Goal: Task Accomplishment & Management: Manage account settings

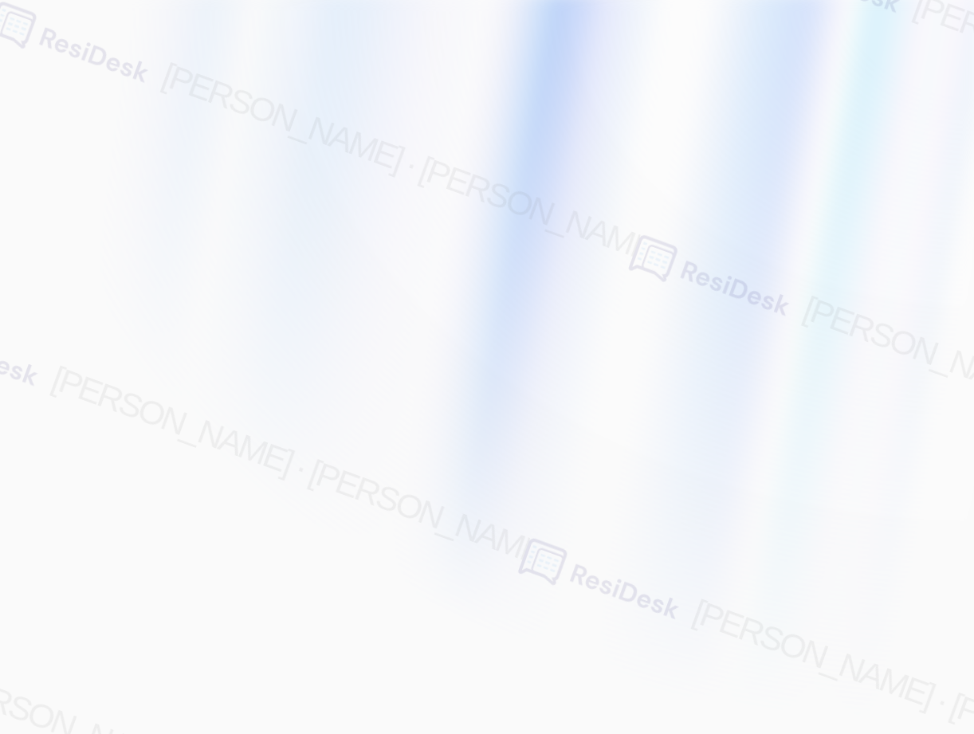
type input "[EMAIL_ADDRESS][PERSON_NAME][PERSON_NAME][PERSON_NAME][DOMAIN_NAME]"
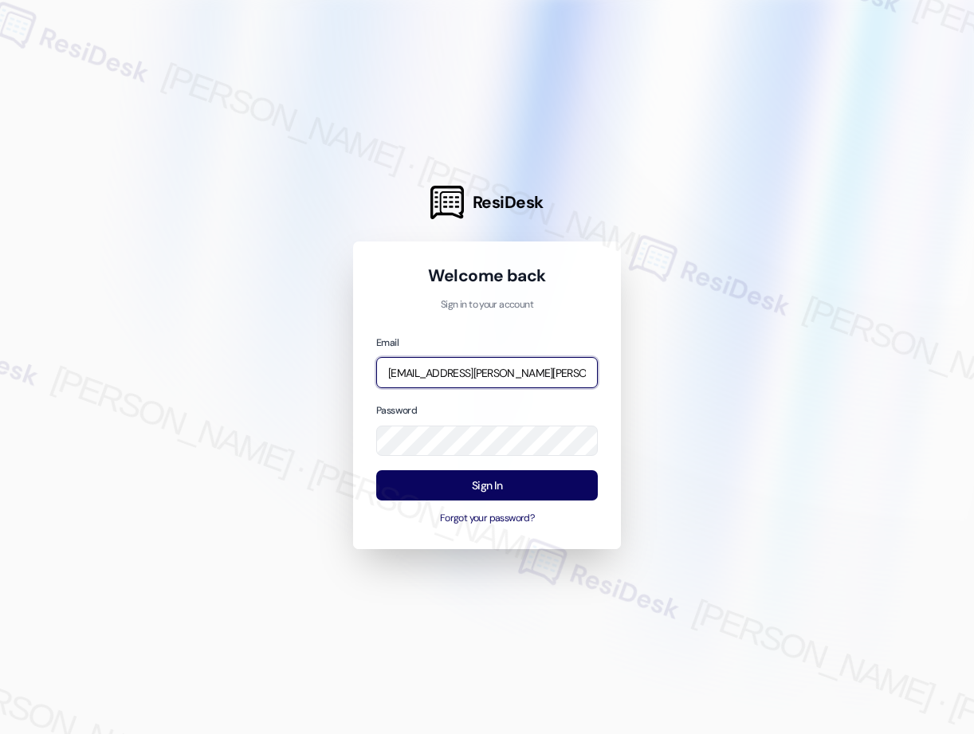
click at [499, 371] on input "[EMAIL_ADDRESS][PERSON_NAME][PERSON_NAME][PERSON_NAME][DOMAIN_NAME]" at bounding box center [487, 372] width 222 height 31
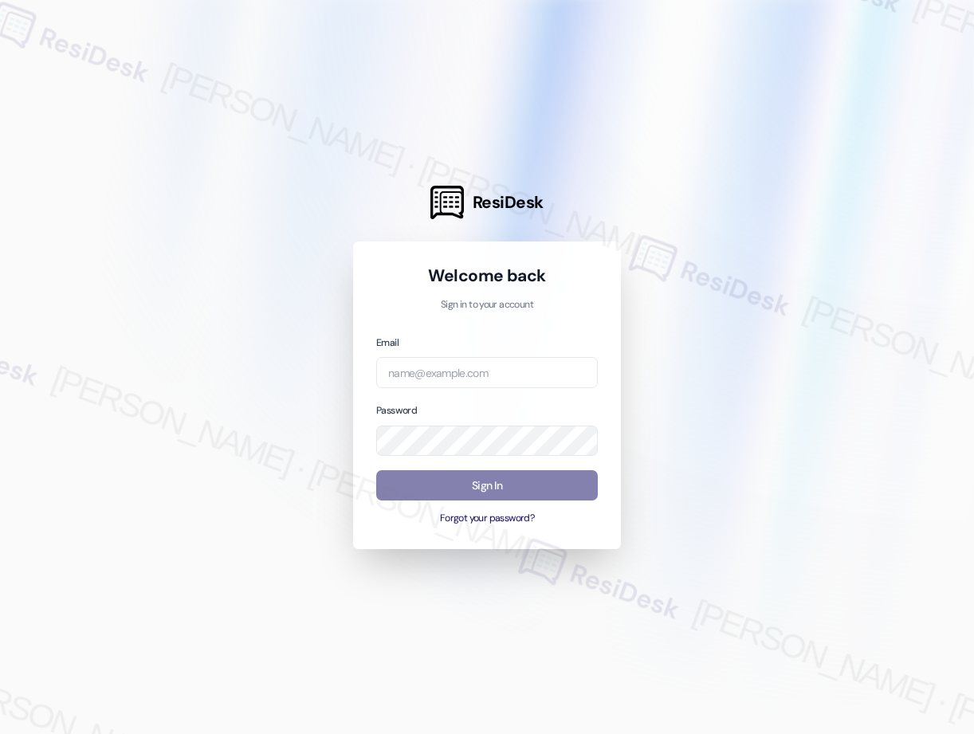
click at [792, 198] on div at bounding box center [487, 367] width 974 height 734
click at [556, 373] on input "email" at bounding box center [487, 372] width 222 height 31
type input "[EMAIL_ADDRESS][PERSON_NAME][PERSON_NAME][PERSON_NAME][DOMAIN_NAME]"
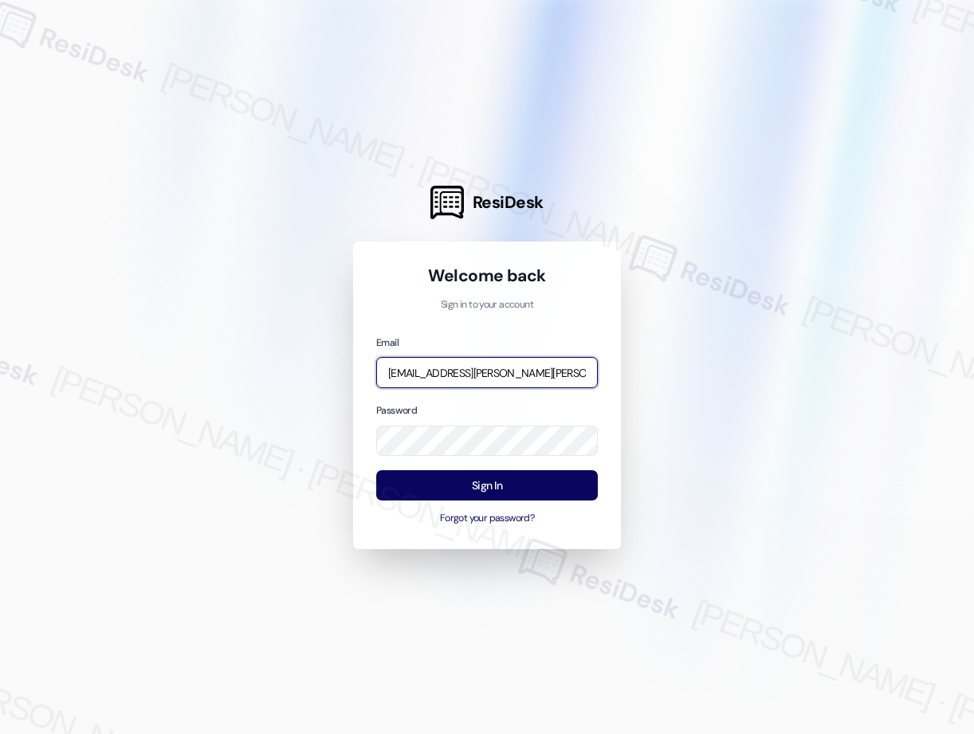
click at [501, 372] on input "[EMAIL_ADDRESS][PERSON_NAME][PERSON_NAME][PERSON_NAME][DOMAIN_NAME]" at bounding box center [487, 372] width 222 height 31
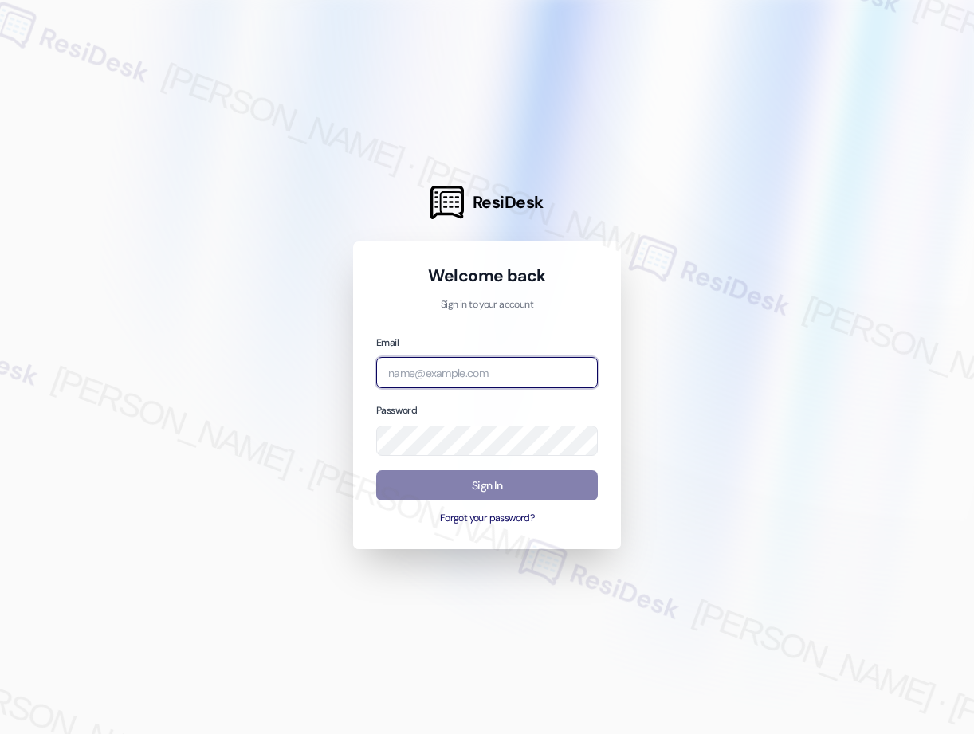
paste input "automated-surveys-american_landmark-[PERSON_NAME].[PERSON_NAME]@american_[DOMAI…"
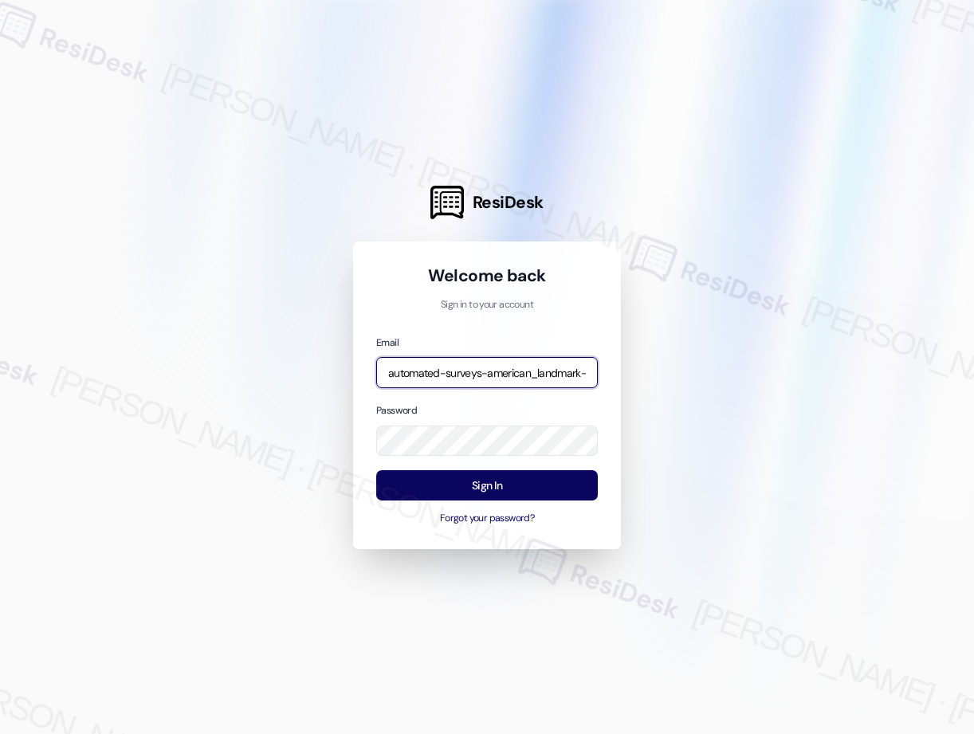
scroll to position [0, 194]
type input "automated-surveys-american_landmark-[PERSON_NAME].[PERSON_NAME]@american_[DOMAI…"
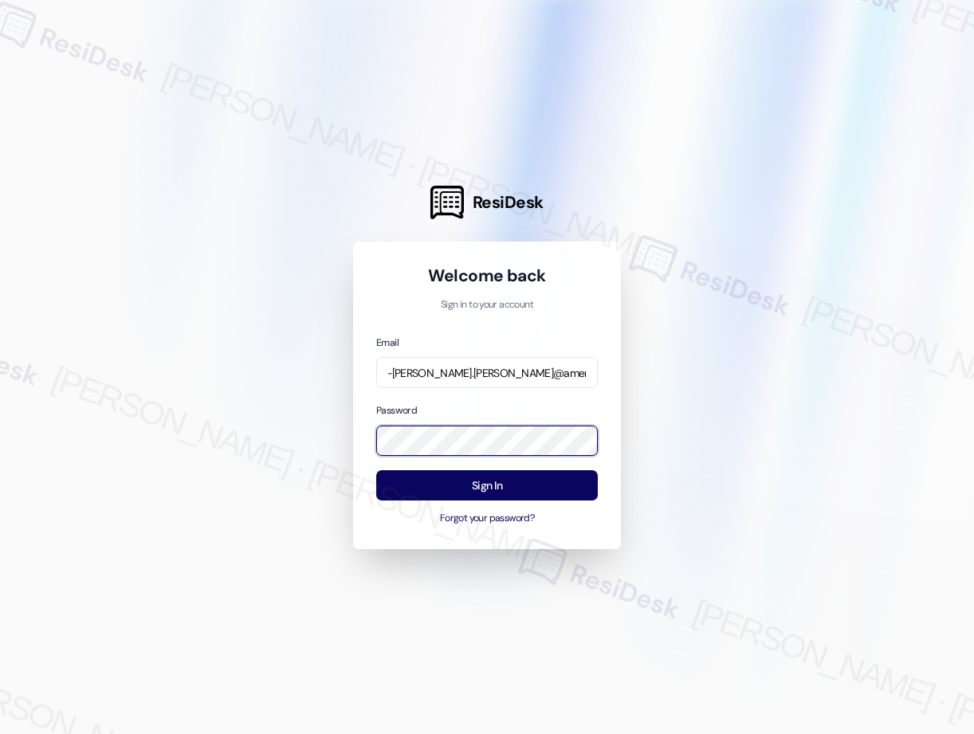
scroll to position [0, 0]
click at [675, 447] on div at bounding box center [487, 367] width 974 height 734
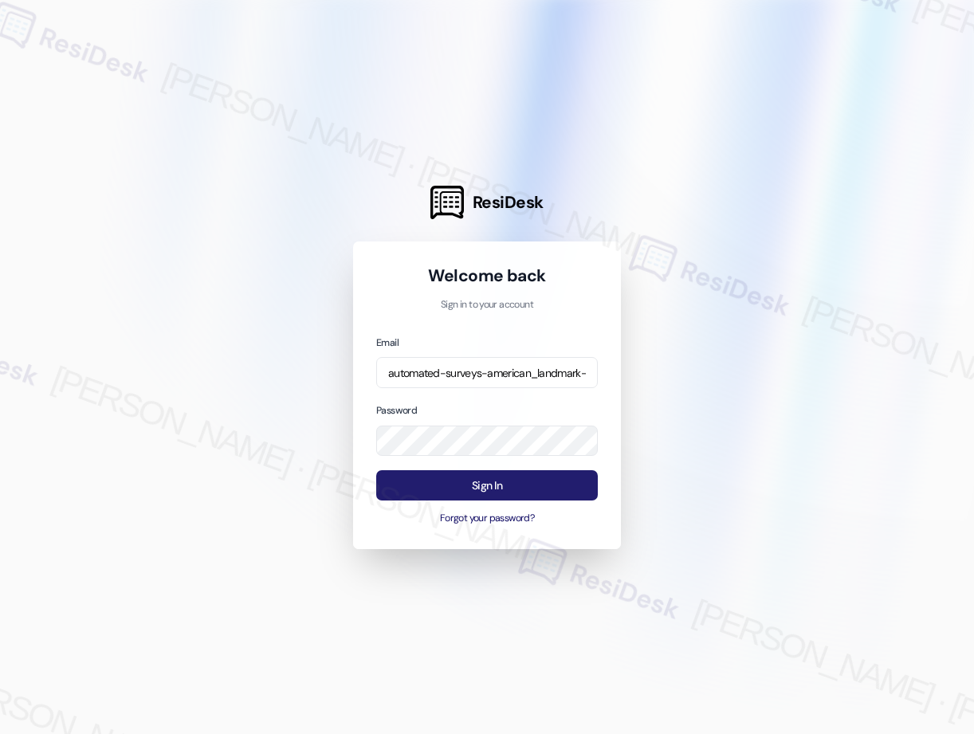
click at [496, 485] on button "Sign In" at bounding box center [487, 485] width 222 height 31
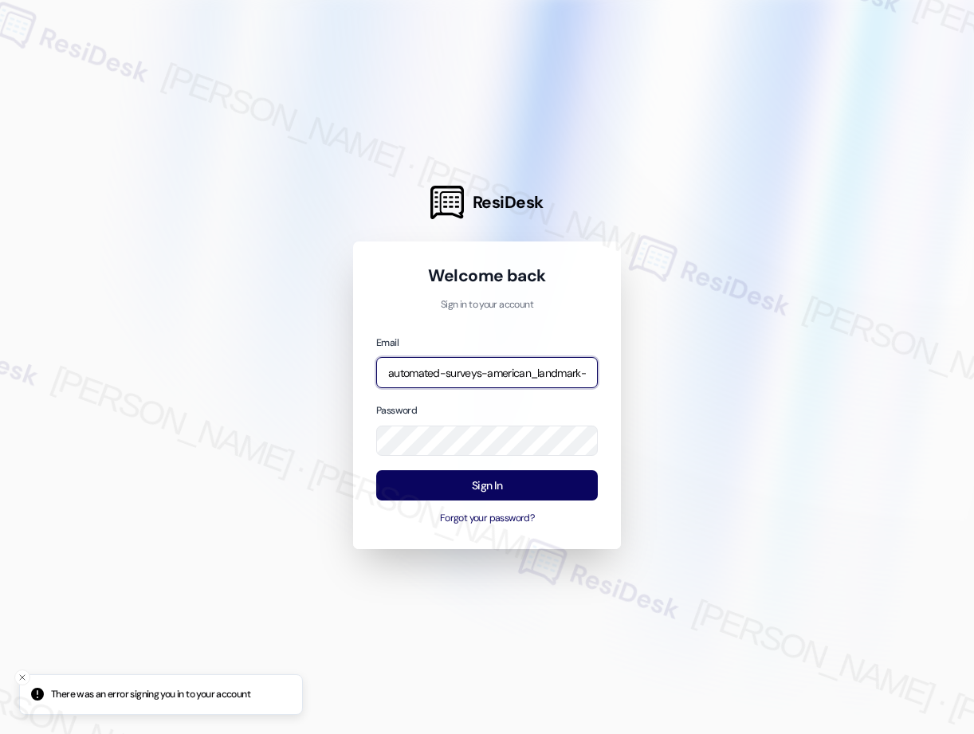
click at [567, 371] on body "There was an error signing you in to your account ResiDesk Welcome back Sign in…" at bounding box center [487, 367] width 974 height 734
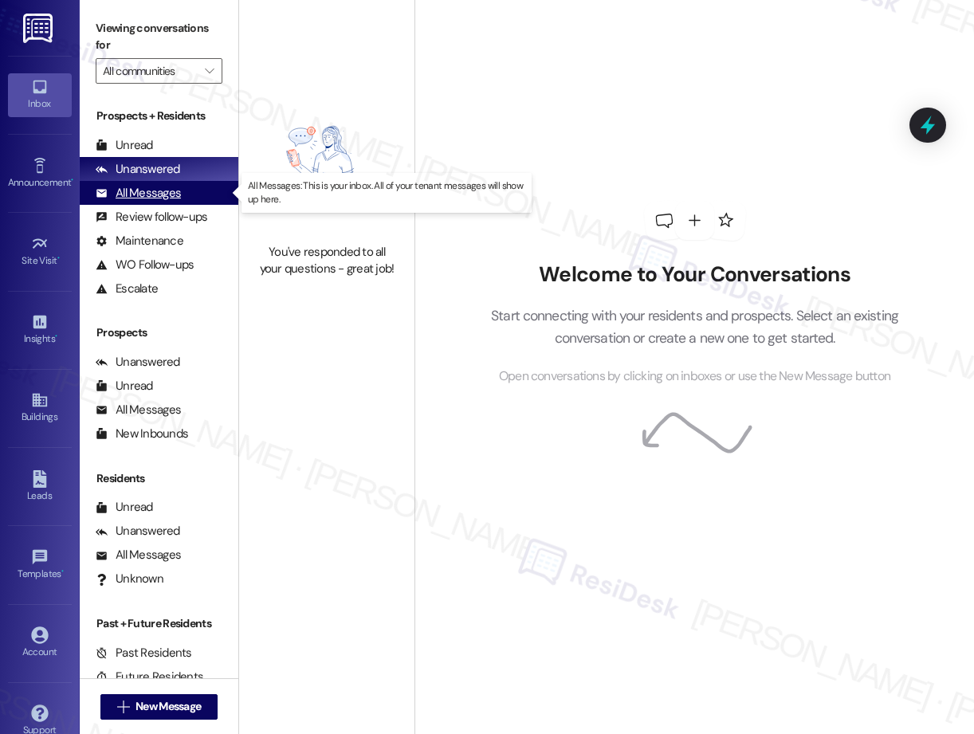
click at [155, 194] on div "All Messages" at bounding box center [138, 193] width 85 height 17
